Goal: Information Seeking & Learning: Learn about a topic

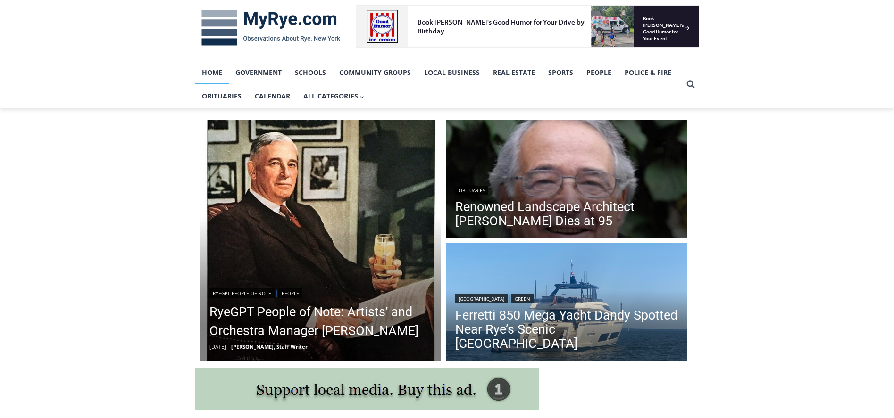
scroll to position [141, 0]
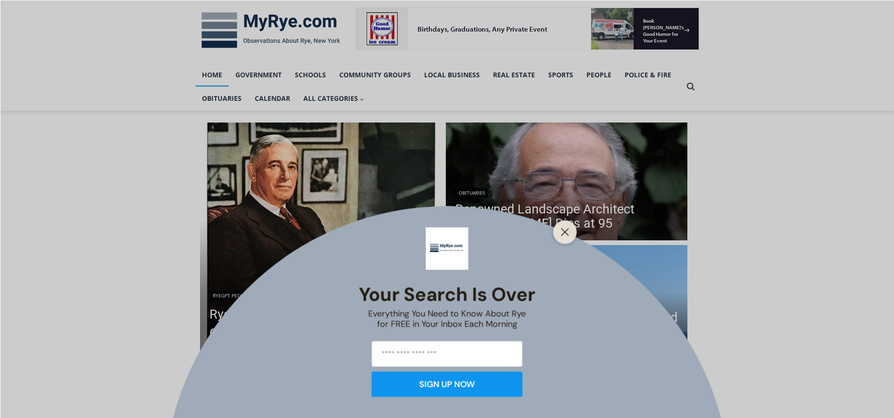
click at [566, 230] on icon "Close" at bounding box center [565, 232] width 8 height 8
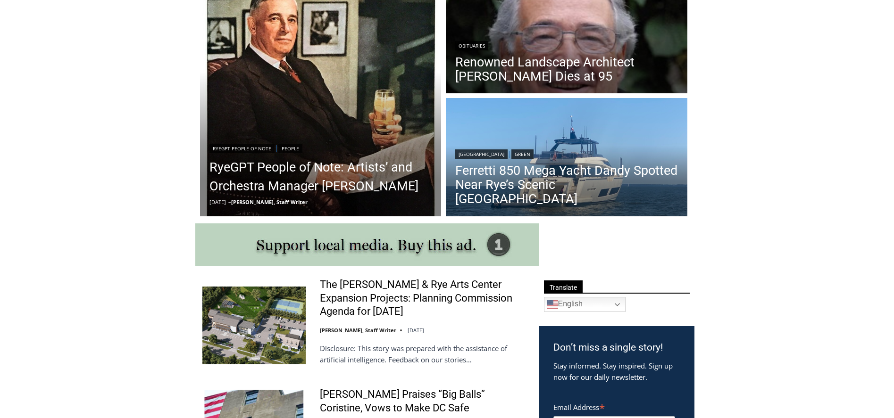
scroll to position [282, 0]
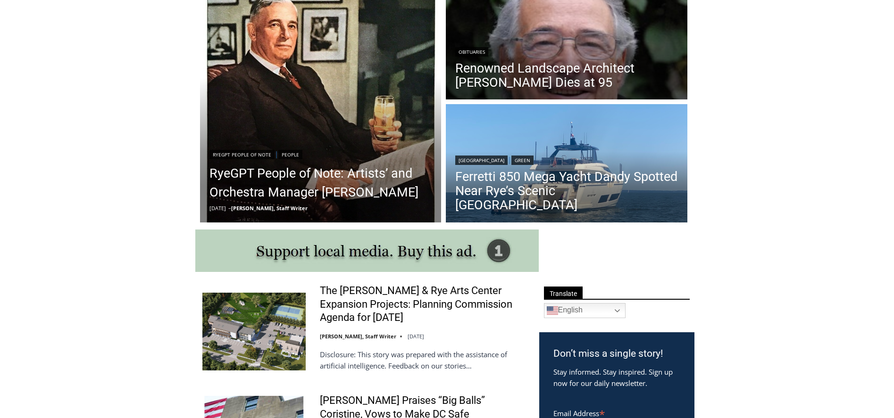
click at [557, 194] on link "Ferretti 850 Mega Yacht Dandy Spotted Near Rye’s Scenic [GEOGRAPHIC_DATA]" at bounding box center [566, 191] width 223 height 42
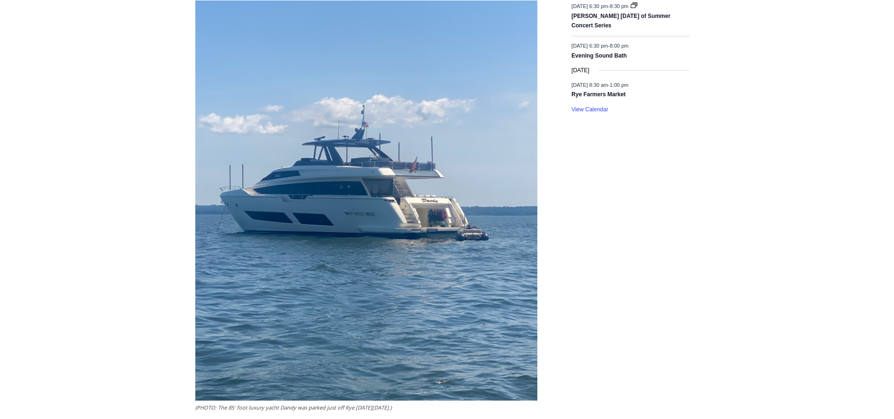
scroll to position [1535, 0]
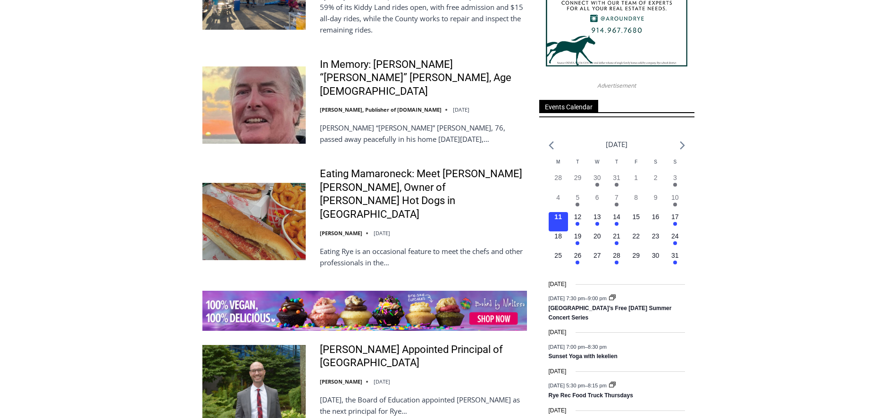
scroll to position [1252, 0]
